Goal: Information Seeking & Learning: Learn about a topic

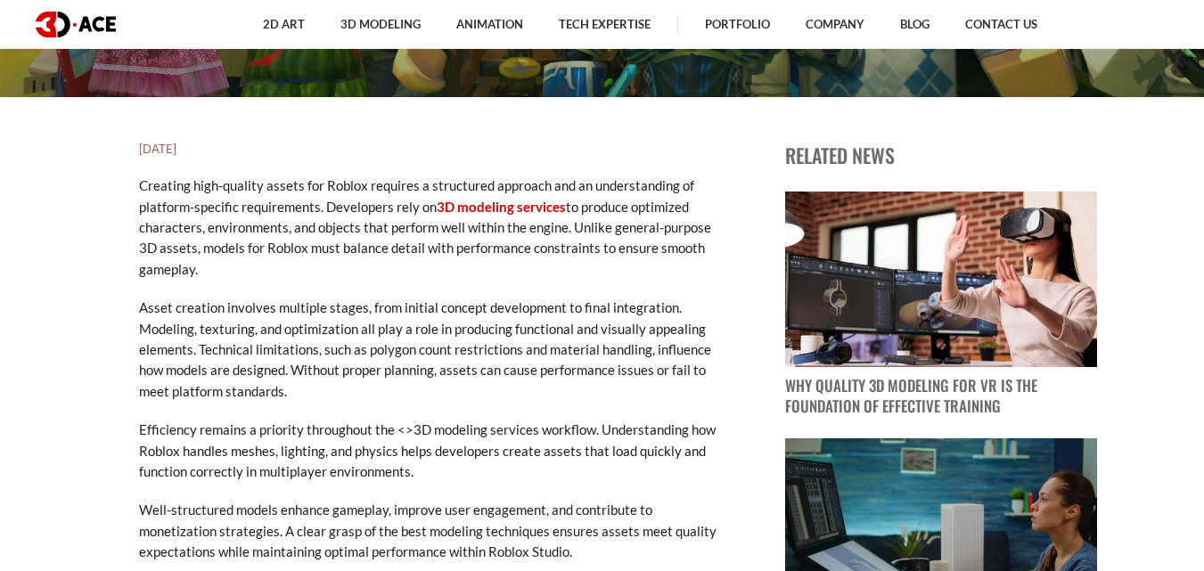
scroll to position [527, 0]
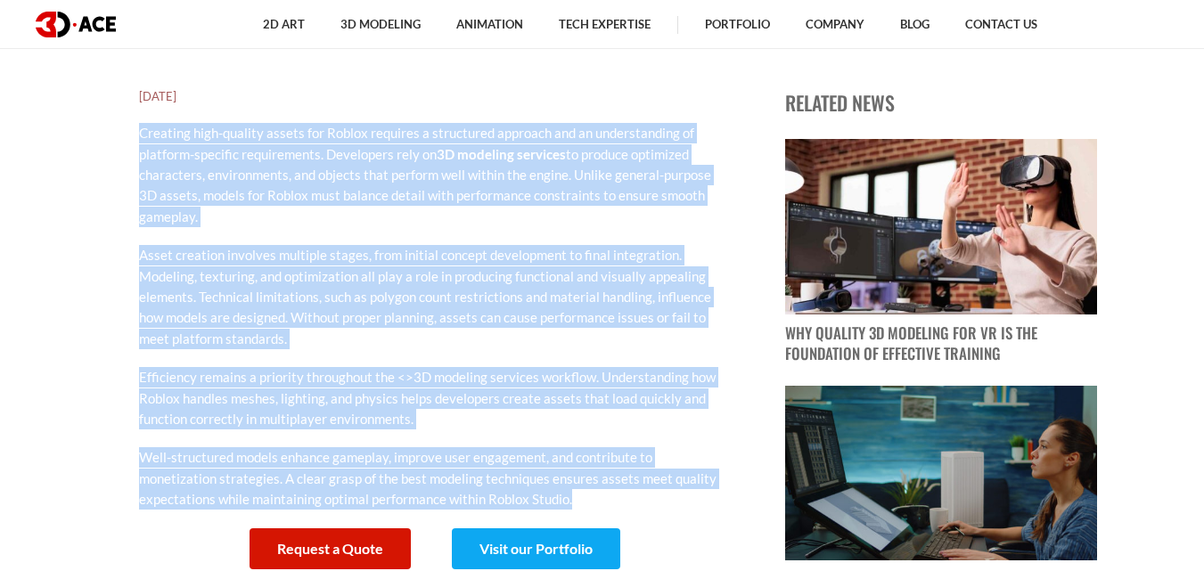
drag, startPoint x: 575, startPoint y: 494, endPoint x: 128, endPoint y: 137, distance: 571.4
copy div "Creating high-quality assets for Roblox requires a structured approach and an u…"
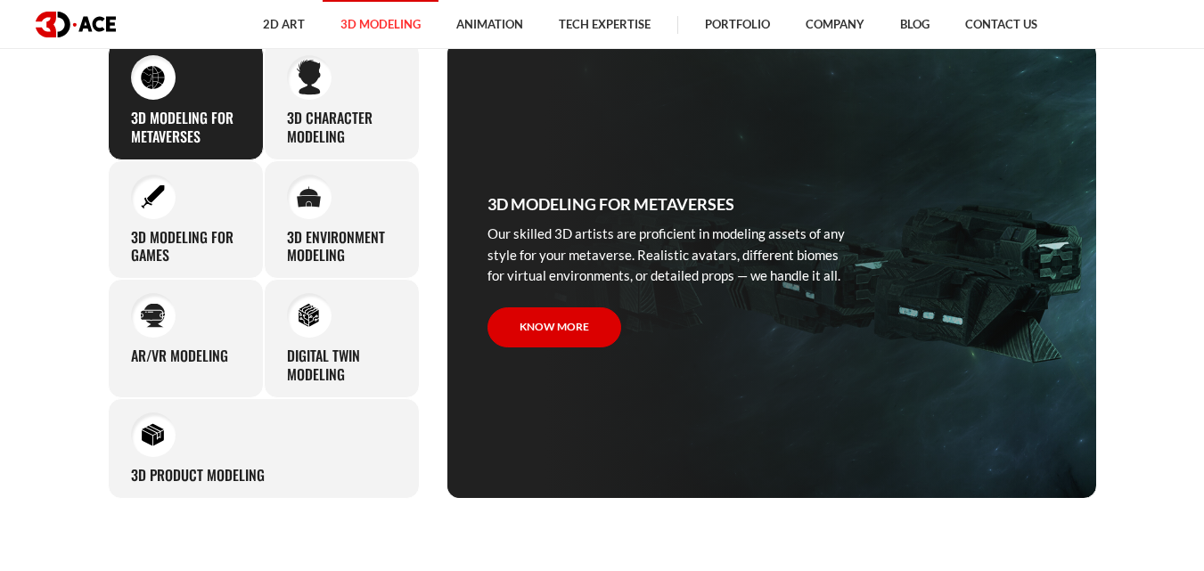
scroll to position [790, 0]
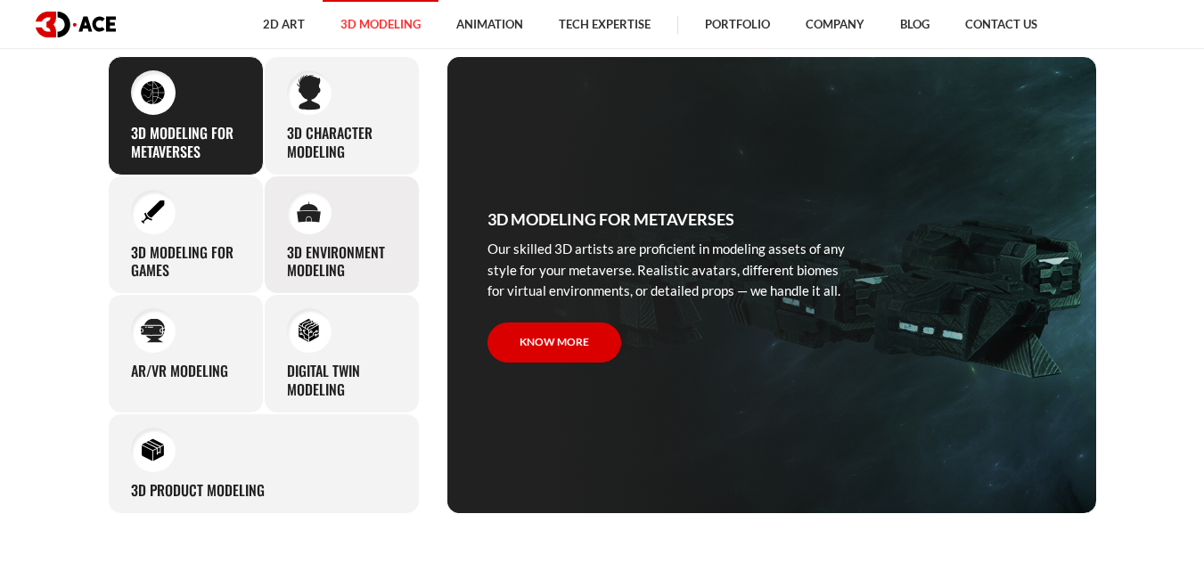
click at [334, 235] on div "3D environment modeling You can count on our profound experience of designing g…" at bounding box center [342, 235] width 156 height 119
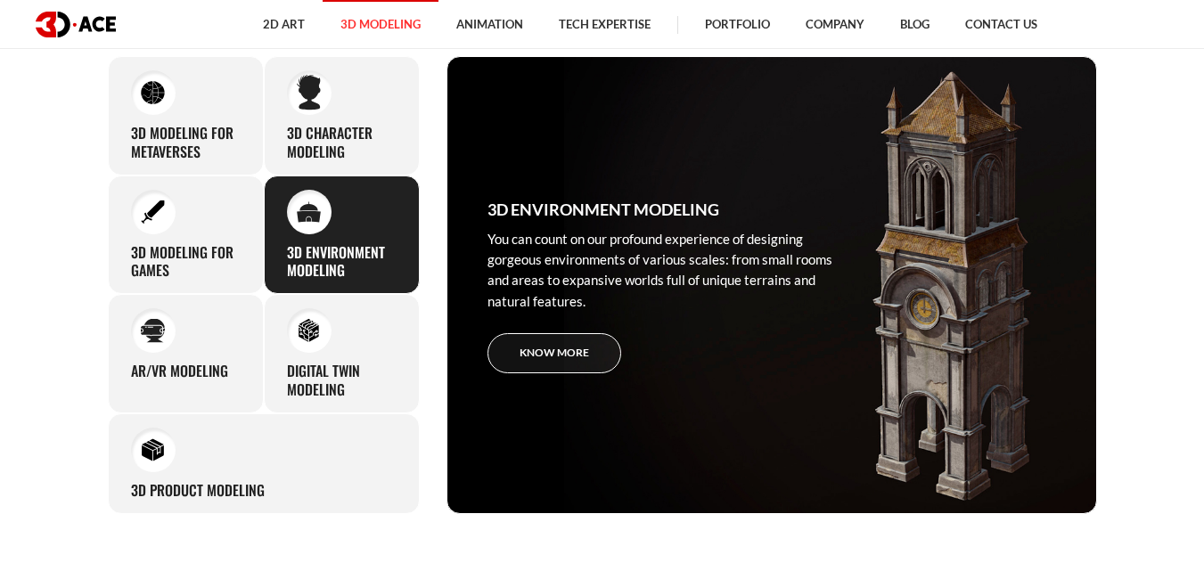
click at [570, 335] on link "Know more" at bounding box center [555, 353] width 134 height 40
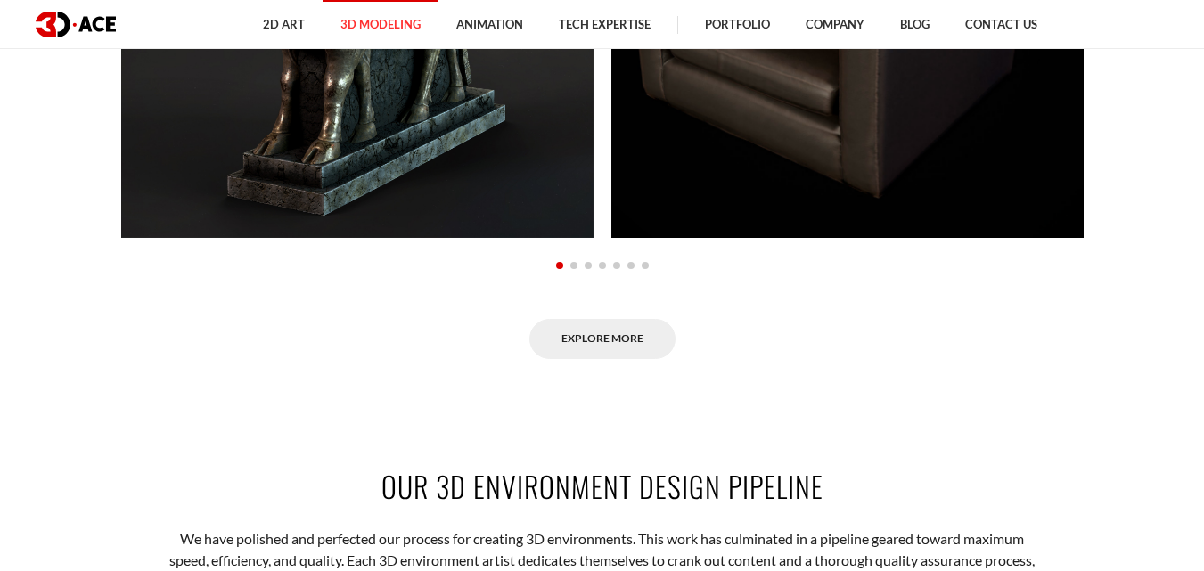
scroll to position [1889, 0]
